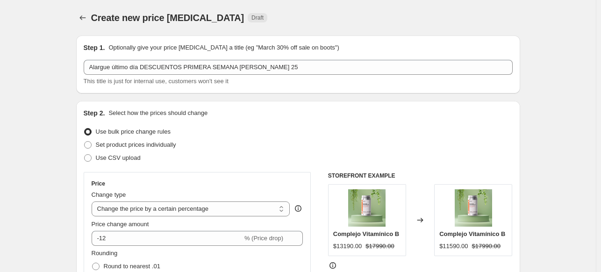
select select "percentage"
select select "no_change"
select select "collection"
select select "not_equal"
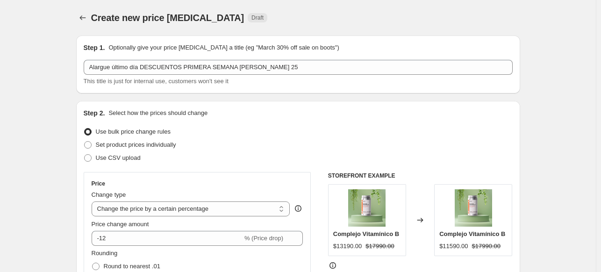
select select "not_equal"
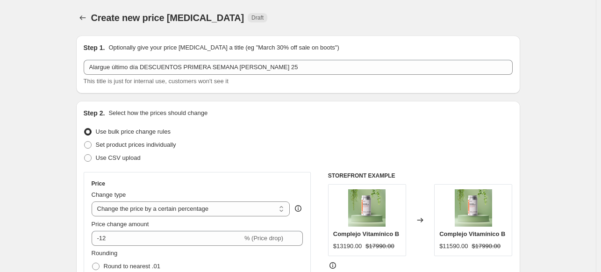
select select "not_equal"
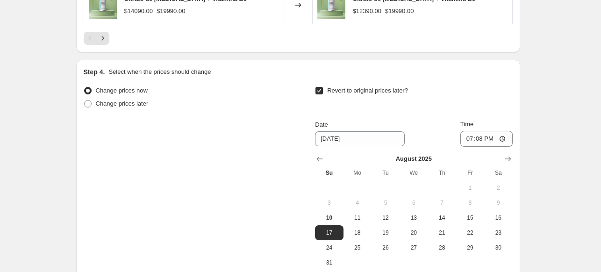
scroll to position [1093, 0]
click at [333, 213] on span "10" at bounding box center [329, 216] width 21 height 7
click at [358, 213] on span "11" at bounding box center [357, 216] width 21 height 7
type input "8/11/2025"
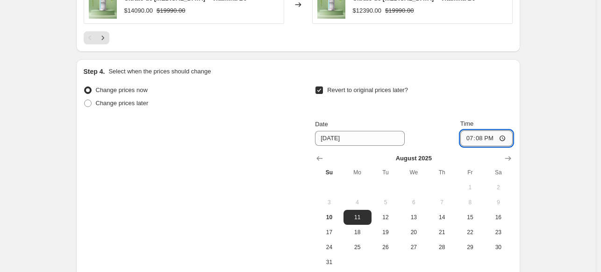
click at [484, 130] on input "19:08" at bounding box center [486, 138] width 52 height 16
type input "08:00"
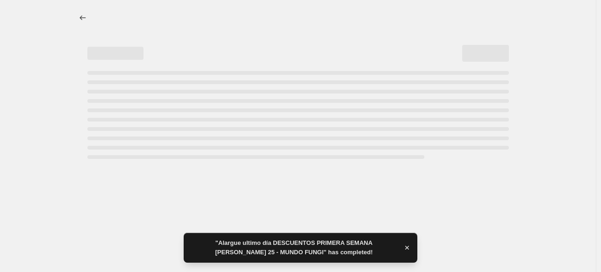
scroll to position [0, 0]
select select "percentage"
select select "no_change"
select select "collection"
select select "not_equal"
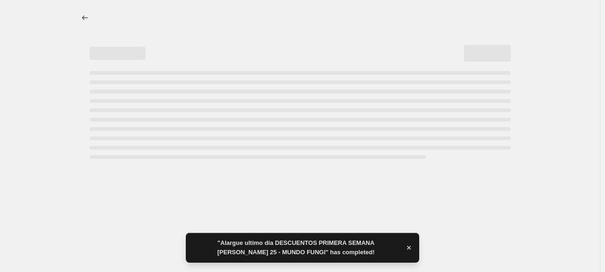
select select "not_equal"
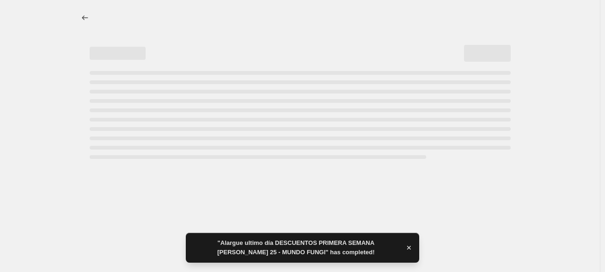
select select "not_equal"
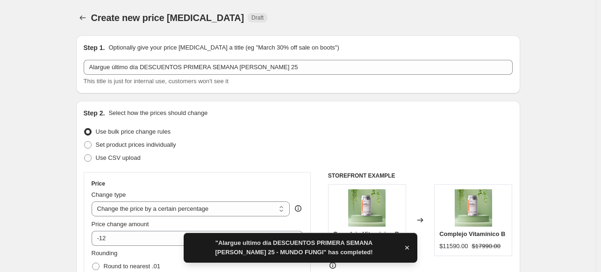
click at [405, 244] on icon "button" at bounding box center [406, 247] width 9 height 9
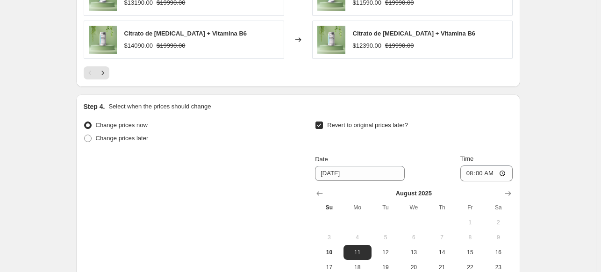
scroll to position [1180, 0]
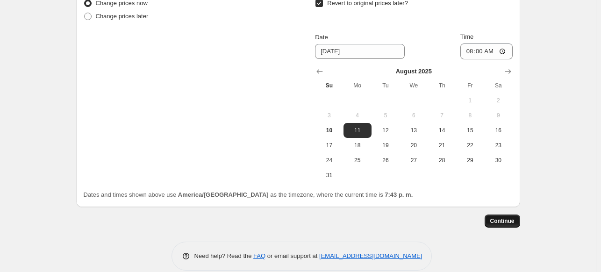
click at [503, 217] on span "Continue" at bounding box center [502, 220] width 24 height 7
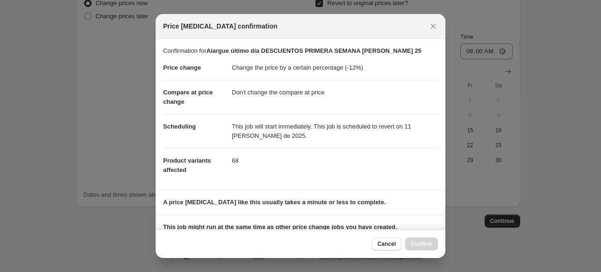
click at [395, 181] on dl "Price change Change the price by a certain percentage (-12%) Compare at price c…" at bounding box center [300, 119] width 275 height 127
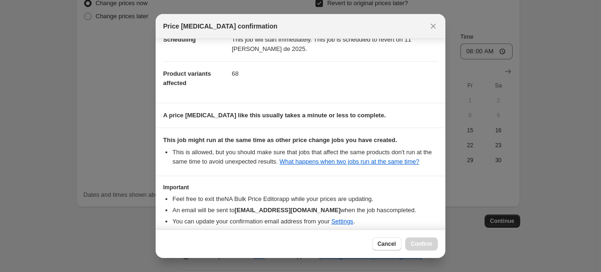
scroll to position [129, 0]
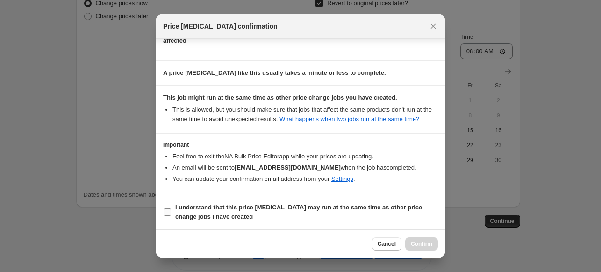
click at [170, 212] on input "I understand that this price change job may run at the same time as other price…" at bounding box center [167, 211] width 7 height 7
checkbox input "true"
click at [425, 243] on span "Confirm" at bounding box center [421, 243] width 21 height 7
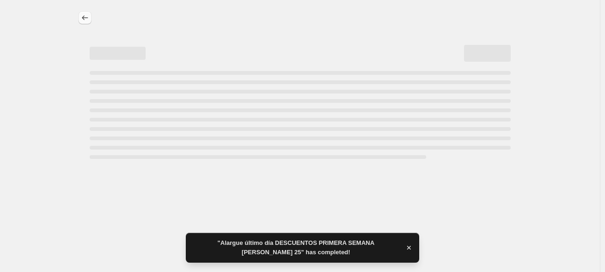
select select "percentage"
select select "no_change"
select select "collection"
select select "not_equal"
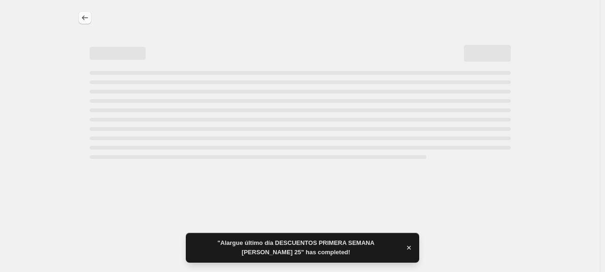
select select "not_equal"
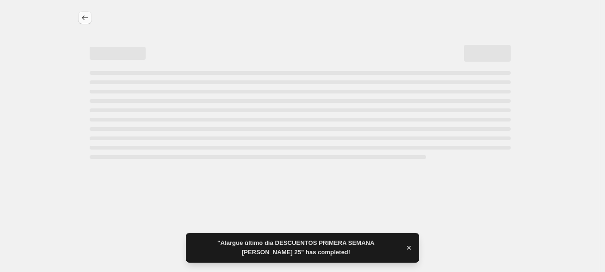
select select "not_equal"
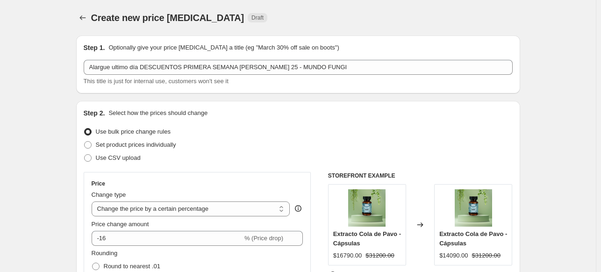
select select "percentage"
select select "no_change"
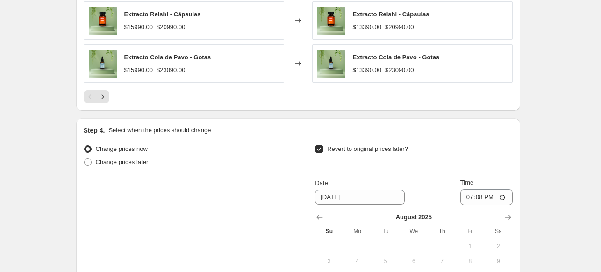
scroll to position [1076, 0]
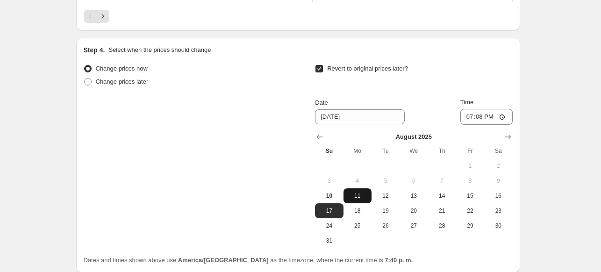
drag, startPoint x: 358, startPoint y: 190, endPoint x: 363, endPoint y: 178, distance: 12.3
click at [363, 178] on tbody "1 2 3 4 5 6 7 8 9 10 11 12 13 14 15 16 17 18 19 20 21 22 23 24 25 26 27 28 29 3…" at bounding box center [413, 203] width 197 height 90
click at [363, 192] on span "11" at bounding box center [357, 195] width 21 height 7
type input "8/11/2025"
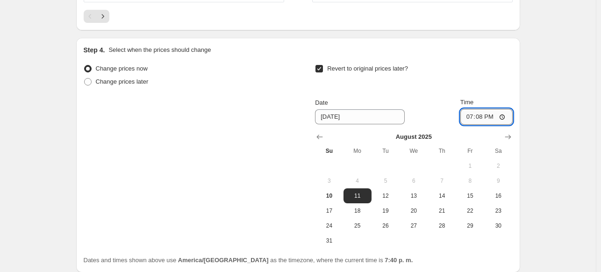
click at [481, 109] on input "19:08" at bounding box center [486, 117] width 52 height 16
type input "08:00"
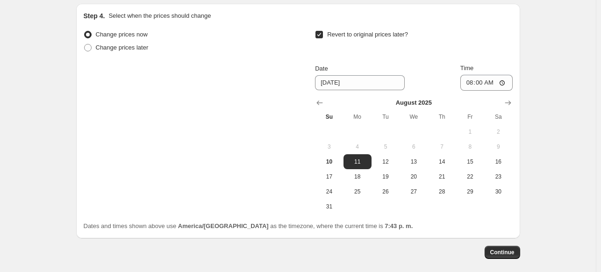
scroll to position [1138, 0]
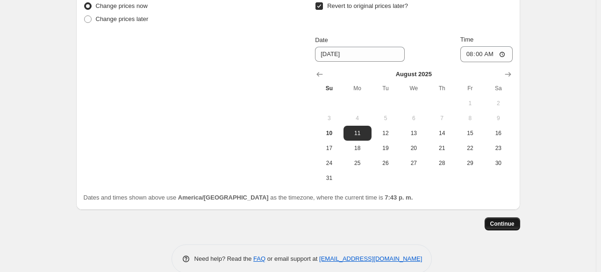
click at [508, 220] on span "Continue" at bounding box center [502, 223] width 24 height 7
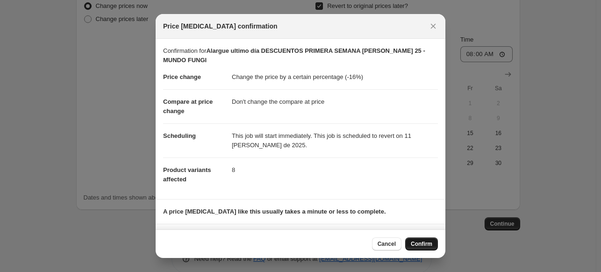
click at [425, 238] on button "Confirm" at bounding box center [421, 243] width 33 height 13
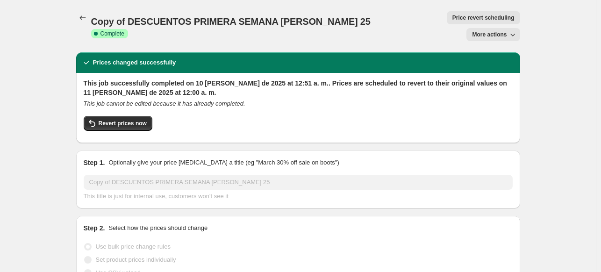
select select "percentage"
select select "no_change"
select select "collection"
select select "not_equal"
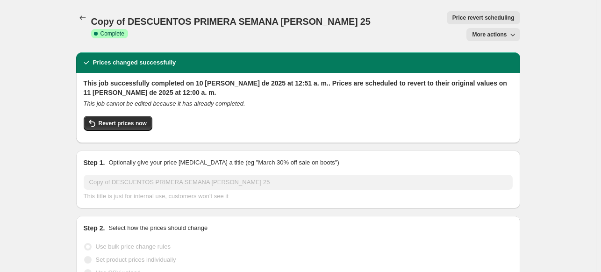
select select "not_equal"
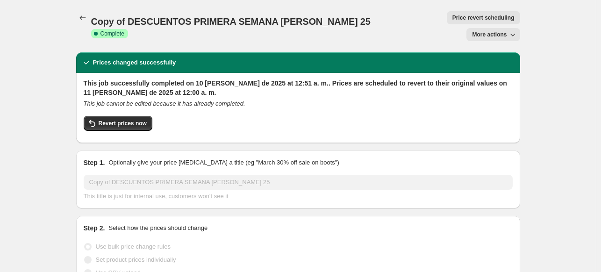
select select "not_equal"
click at [116, 116] on button "Revert prices now" at bounding box center [118, 123] width 69 height 15
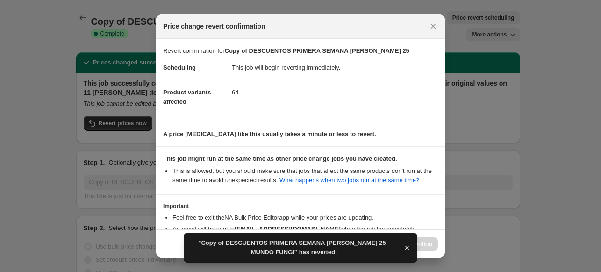
click at [405, 250] on icon "button" at bounding box center [406, 247] width 9 height 9
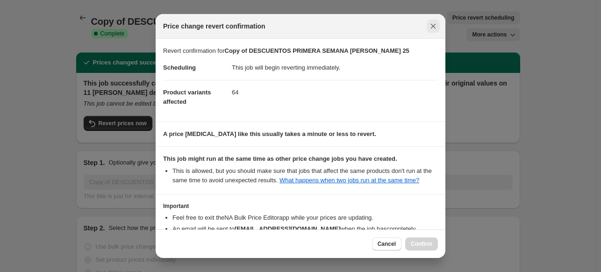
click at [436, 28] on icon "Close" at bounding box center [432, 25] width 9 height 9
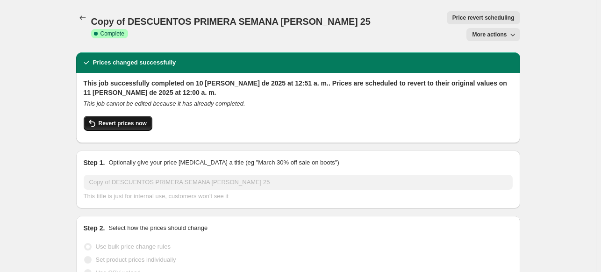
click at [127, 120] on span "Revert prices now" at bounding box center [123, 123] width 48 height 7
checkbox input "false"
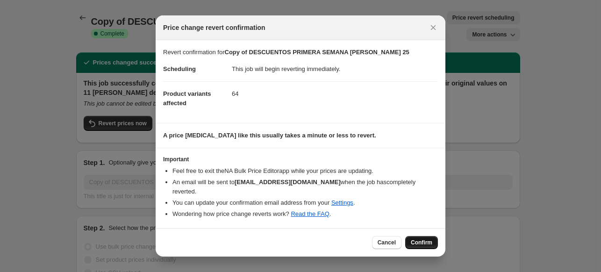
click at [418, 239] on span "Confirm" at bounding box center [421, 242] width 21 height 7
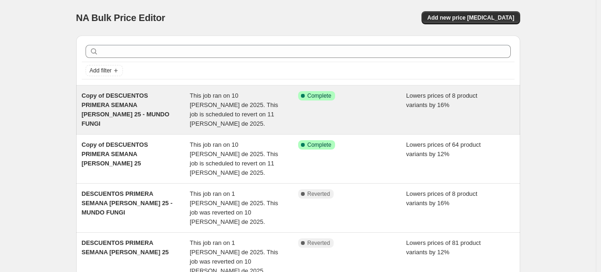
click at [102, 110] on span "Copy of DESCUENTOS PRIMERA SEMANA DE AGOSTO 25 - MUNDO FUNGI" at bounding box center [126, 109] width 88 height 35
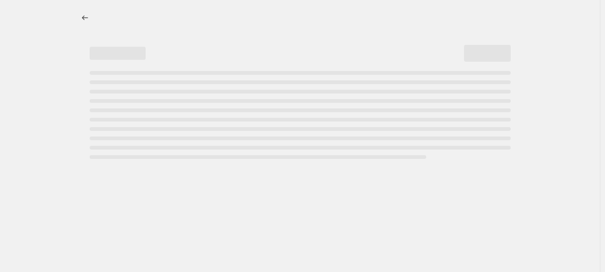
select select "percentage"
select select "no_change"
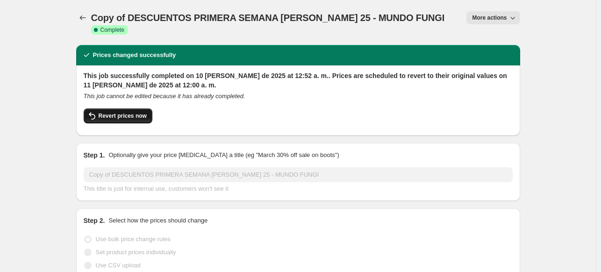
click at [111, 112] on span "Revert prices now" at bounding box center [123, 115] width 48 height 7
checkbox input "false"
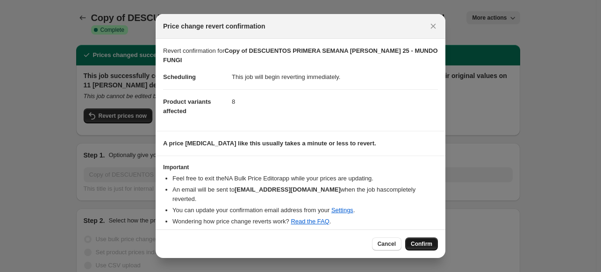
click at [427, 247] on button "Confirm" at bounding box center [421, 243] width 33 height 13
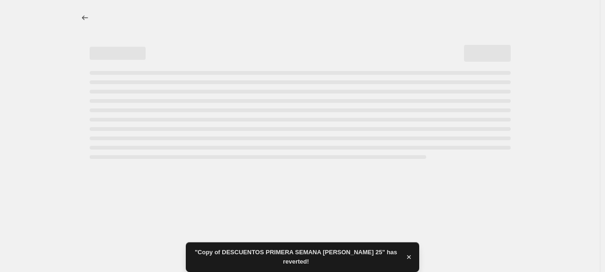
select select "percentage"
select select "no_change"
